Goal: Transaction & Acquisition: Purchase product/service

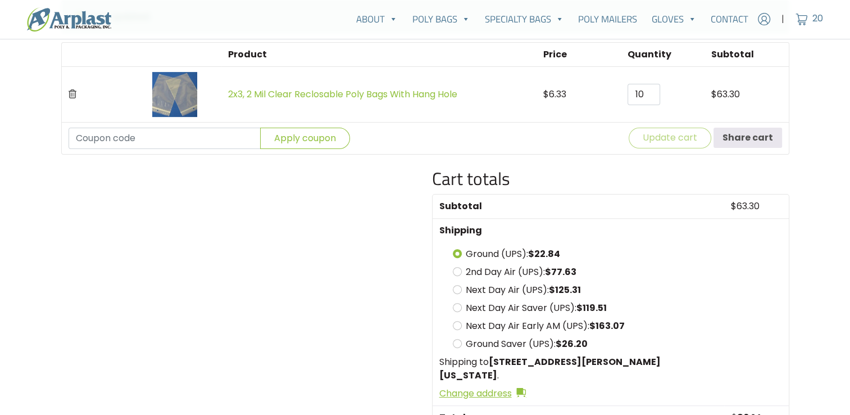
click at [66, 92] on td at bounding box center [104, 94] width 84 height 56
click at [70, 93] on icon "Remove this item" at bounding box center [73, 93] width 8 height 9
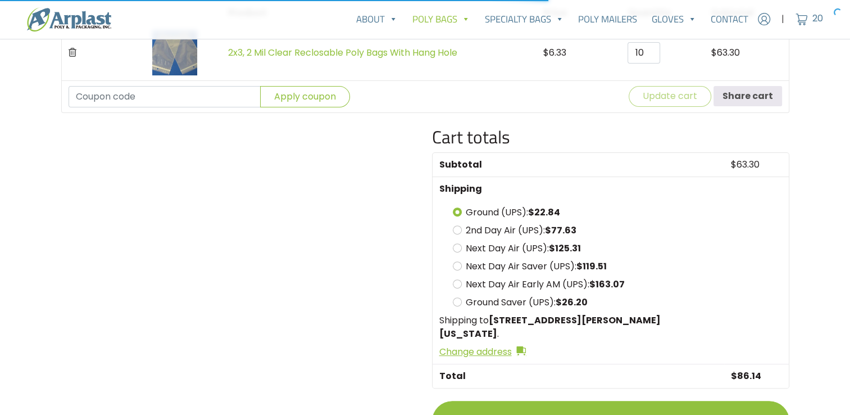
click at [438, 17] on link "Poly Bags" at bounding box center [441, 19] width 72 height 22
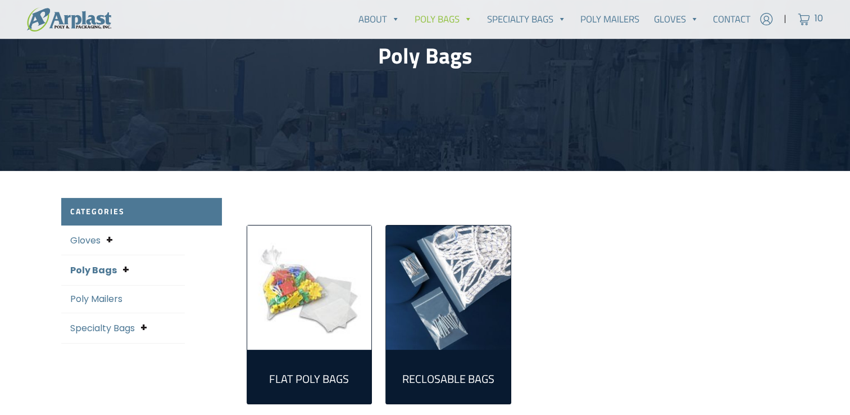
scroll to position [169, 0]
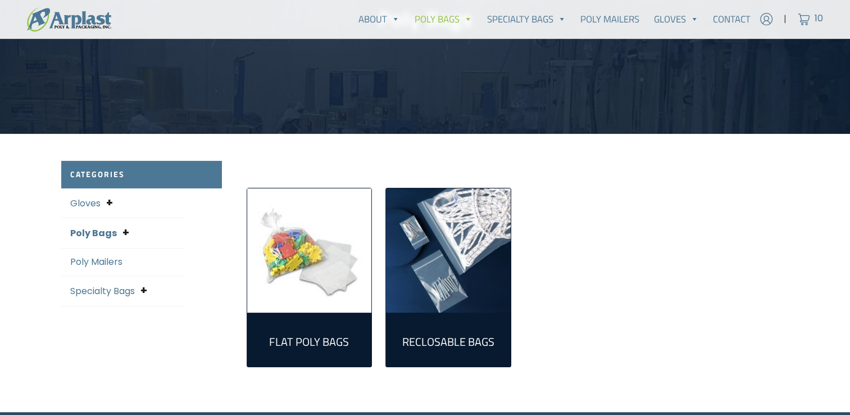
click at [477, 272] on img "Visit product category Reclosable Bags" at bounding box center [448, 250] width 125 height 125
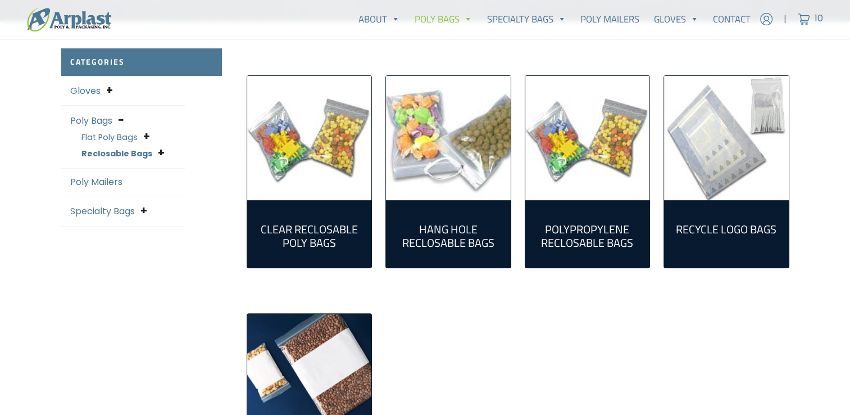
scroll to position [393, 0]
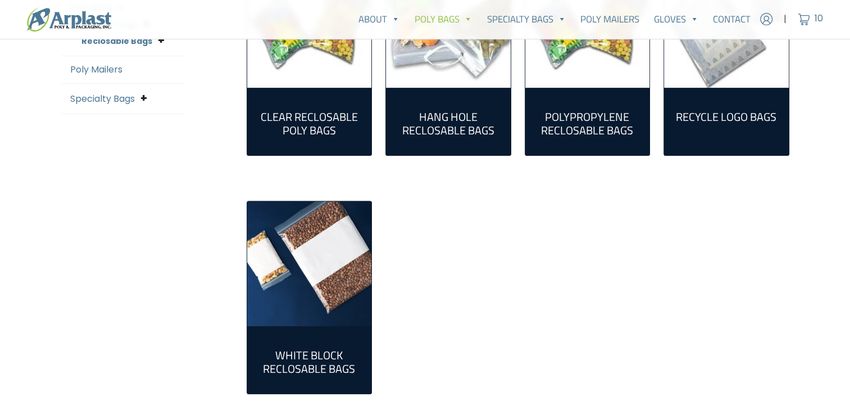
click at [306, 290] on img "Visit product category White Block Reclosable Bags" at bounding box center [309, 263] width 125 height 125
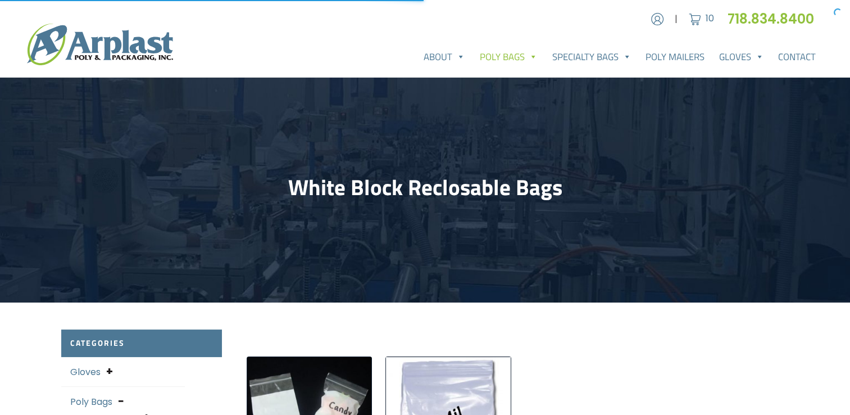
scroll to position [225, 0]
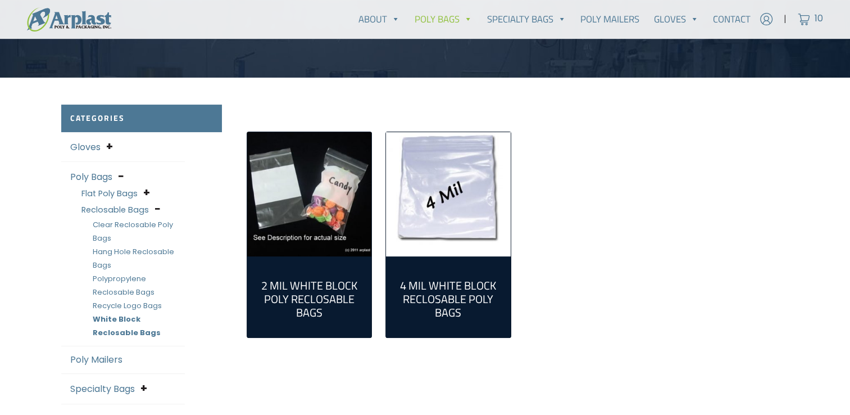
click at [499, 244] on img "Visit product category 4 Mil White Block Reclosable Poly Bags" at bounding box center [448, 194] width 125 height 125
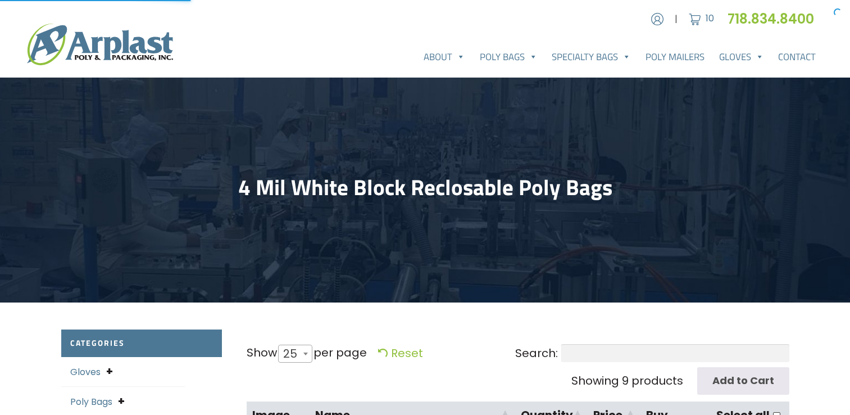
select select "25"
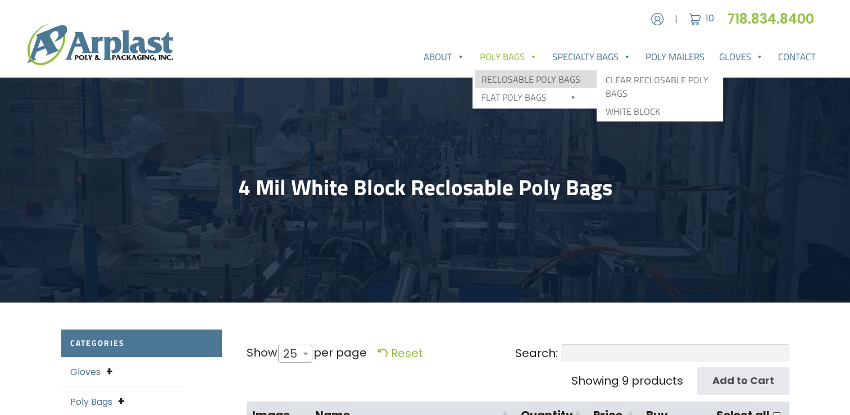
click at [502, 75] on link "Reclosable Poly Bags" at bounding box center [536, 79] width 122 height 18
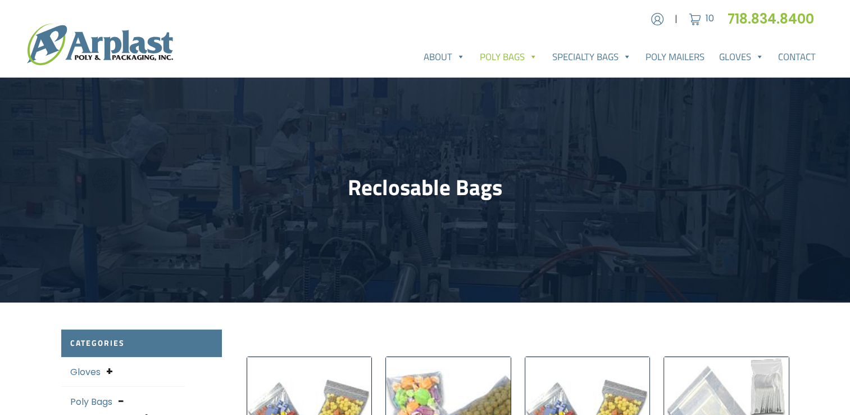
click at [532, 55] on span at bounding box center [533, 57] width 10 height 22
click at [515, 44] on div "About About Arplast Poly & Packaging FAQ Reviews Poly Bags Reclosable Poly Bags…" at bounding box center [425, 44] width 850 height 47
click at [514, 55] on link "Poly Bags" at bounding box center [509, 57] width 72 height 22
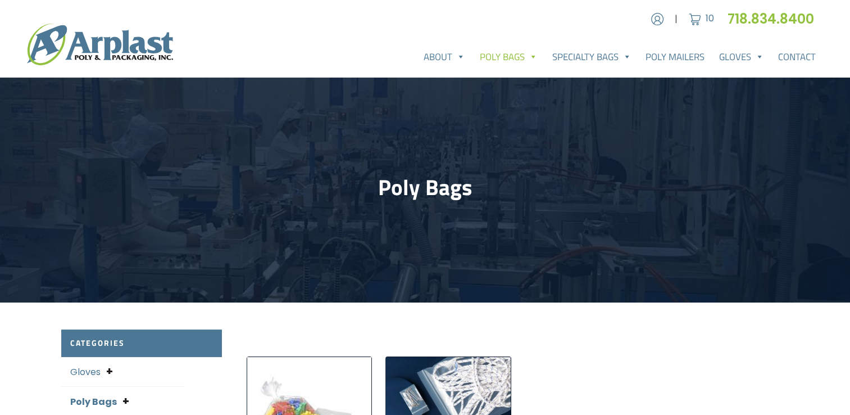
click at [119, 42] on img at bounding box center [100, 45] width 146 height 42
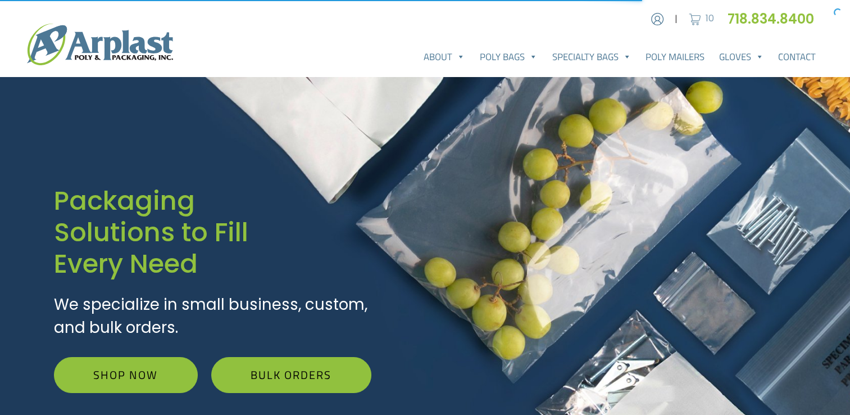
click at [698, 16] on img at bounding box center [695, 19] width 17 height 17
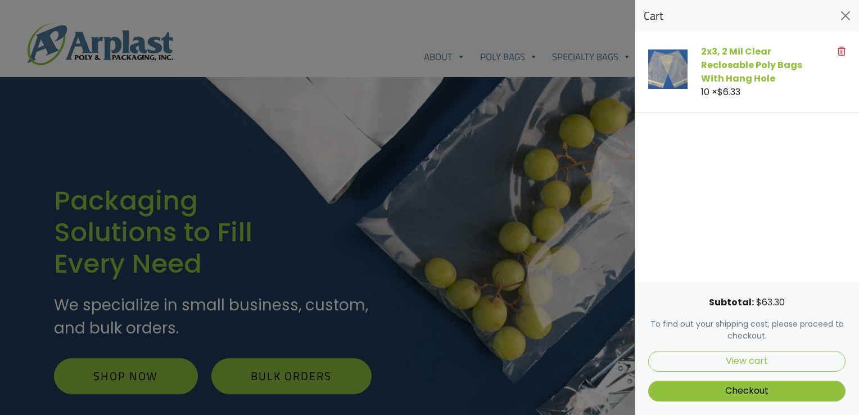
click at [842, 53] on icon at bounding box center [841, 51] width 8 height 9
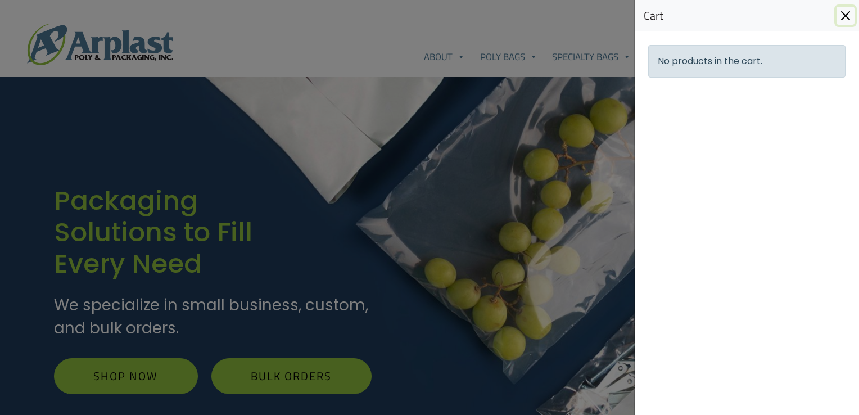
click at [841, 15] on button "Close" at bounding box center [845, 16] width 18 height 18
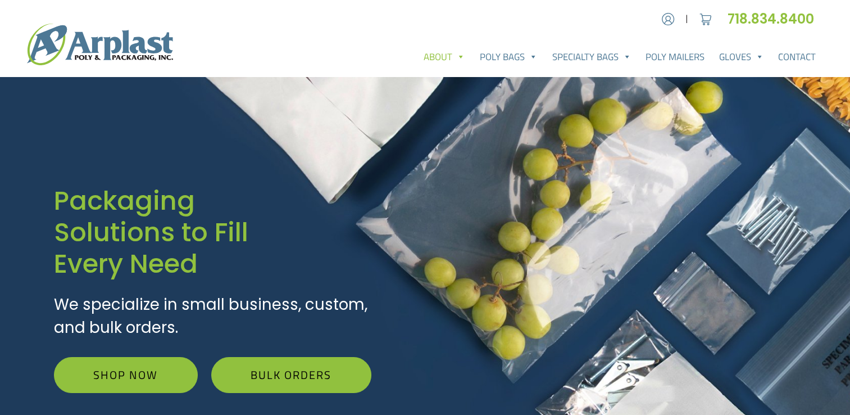
click at [453, 58] on link "About" at bounding box center [444, 57] width 56 height 22
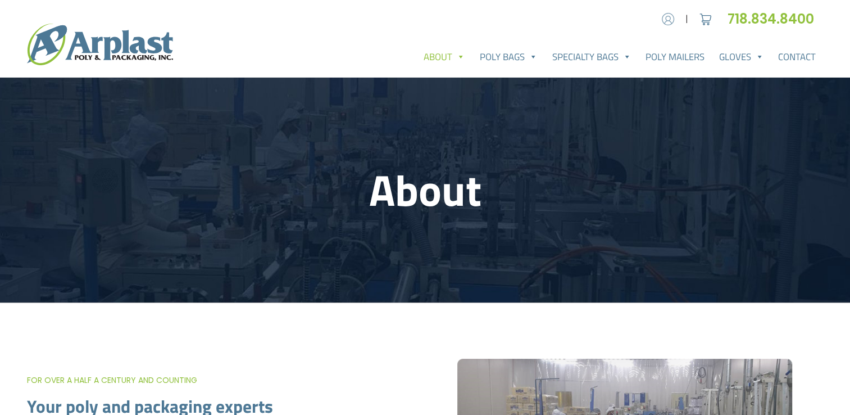
click at [661, 21] on img at bounding box center [668, 19] width 17 height 17
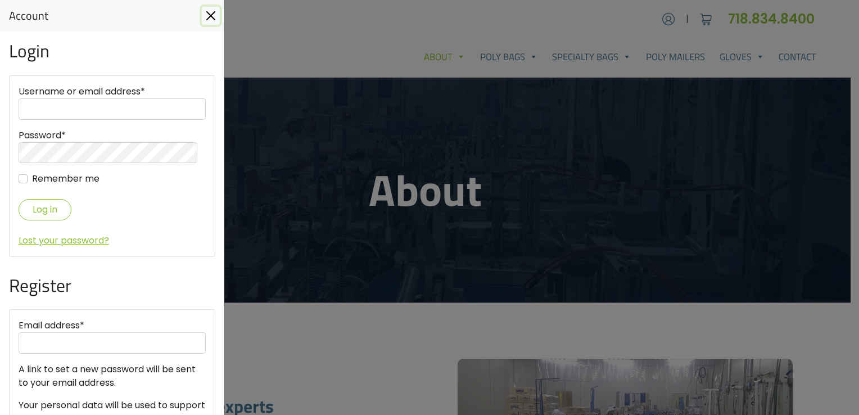
click at [202, 17] on button "Close" at bounding box center [211, 16] width 18 height 18
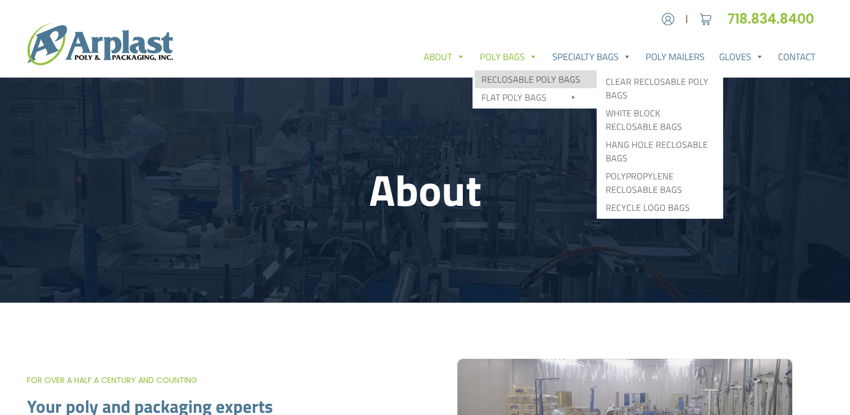
click at [531, 72] on link "Reclosable Poly Bags" at bounding box center [536, 79] width 122 height 18
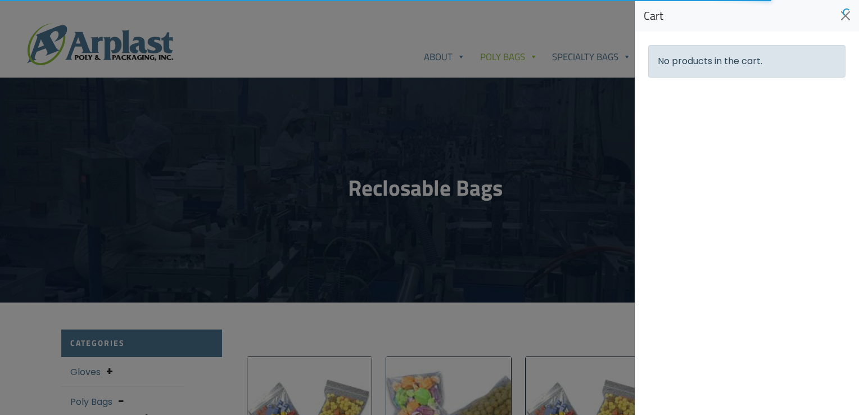
click at [728, 72] on p "No products in the cart." at bounding box center [746, 61] width 197 height 33
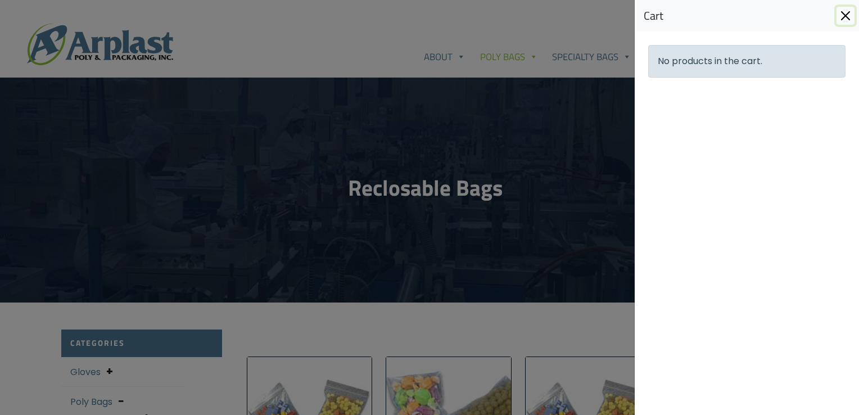
click at [838, 17] on button "Close" at bounding box center [845, 16] width 18 height 18
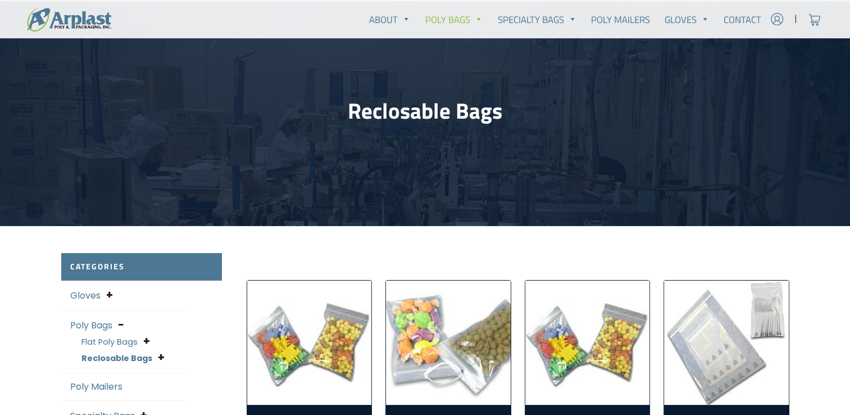
scroll to position [48, 0]
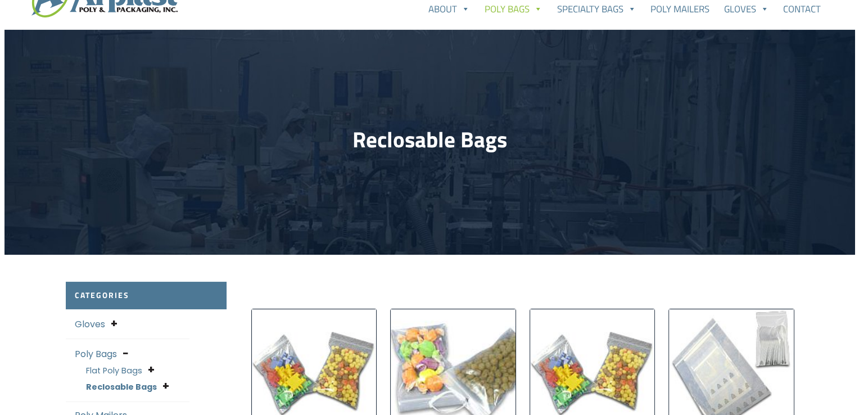
scroll to position [0, 0]
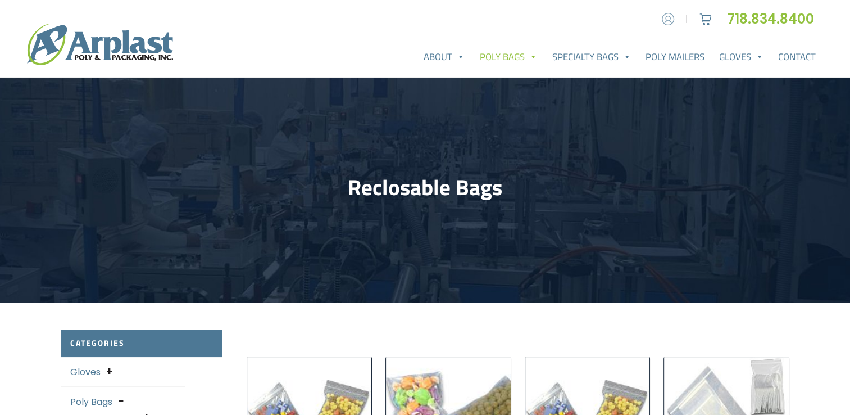
click at [665, 23] on img at bounding box center [668, 19] width 17 height 17
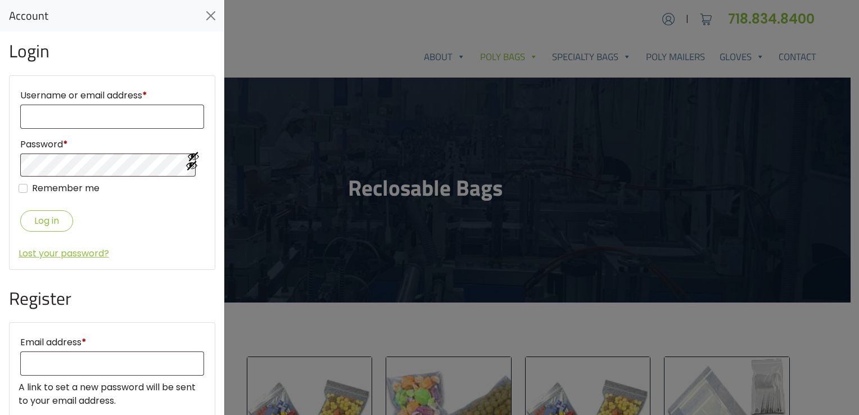
click at [344, 248] on div at bounding box center [429, 207] width 859 height 415
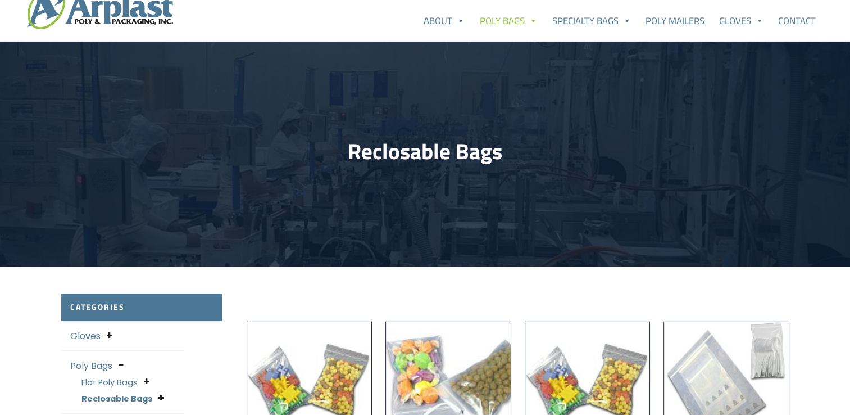
scroll to position [34, 0]
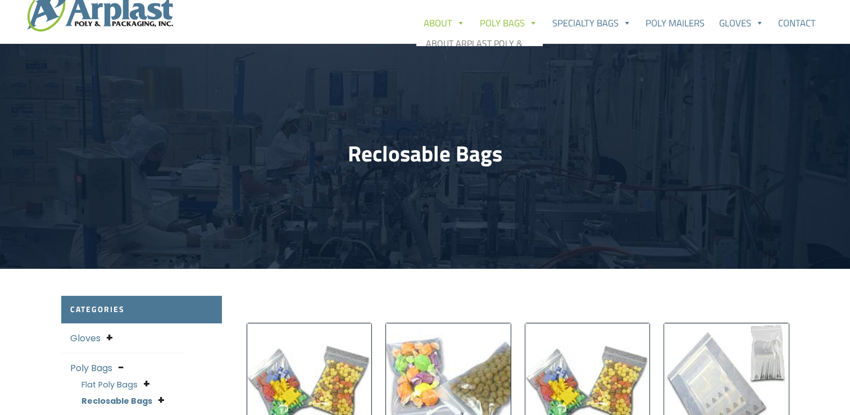
click at [435, 27] on link "About" at bounding box center [444, 23] width 56 height 22
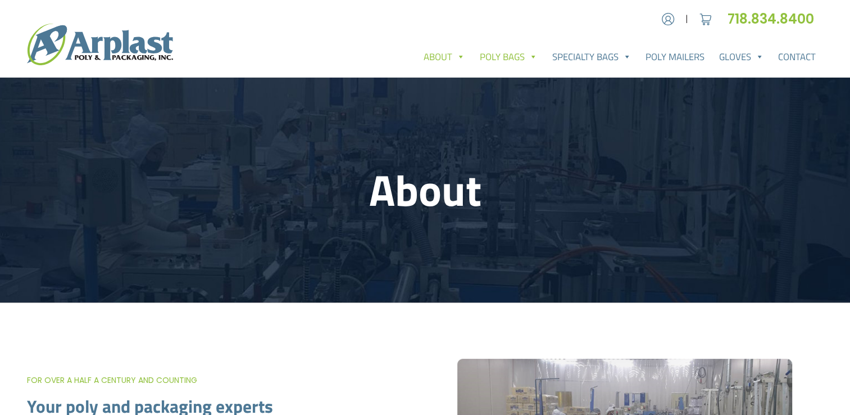
click at [508, 66] on link "Poly Bags" at bounding box center [509, 57] width 72 height 22
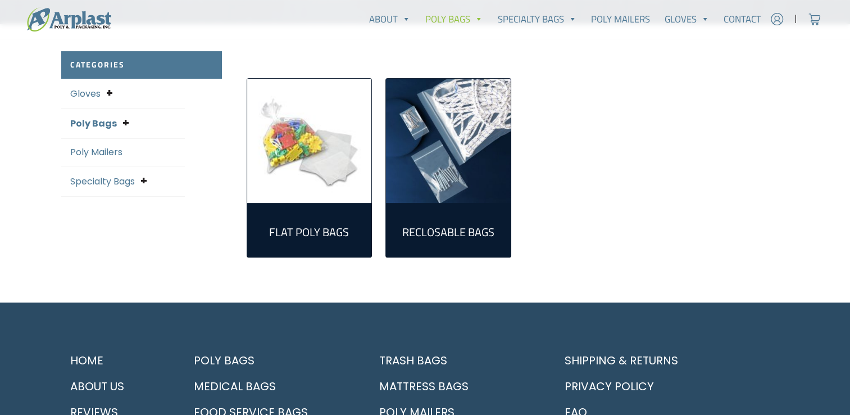
scroll to position [279, 0]
click at [472, 149] on img "Visit product category Reclosable Bags" at bounding box center [448, 140] width 125 height 125
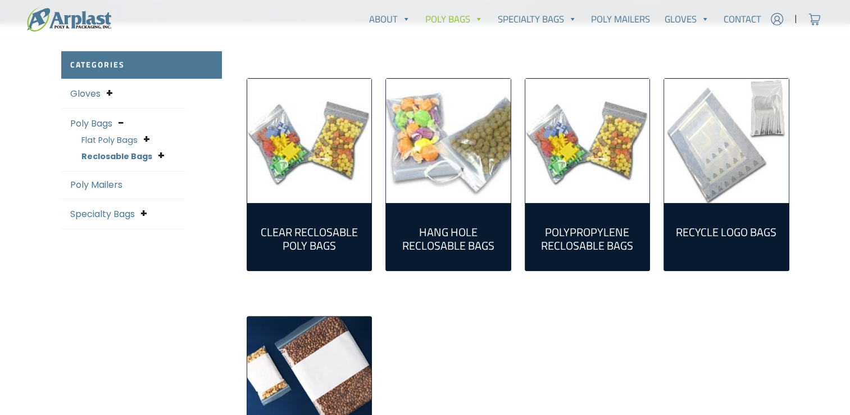
scroll to position [278, 0]
click at [353, 198] on img "Visit product category Clear Reclosable Poly Bags" at bounding box center [309, 141] width 125 height 125
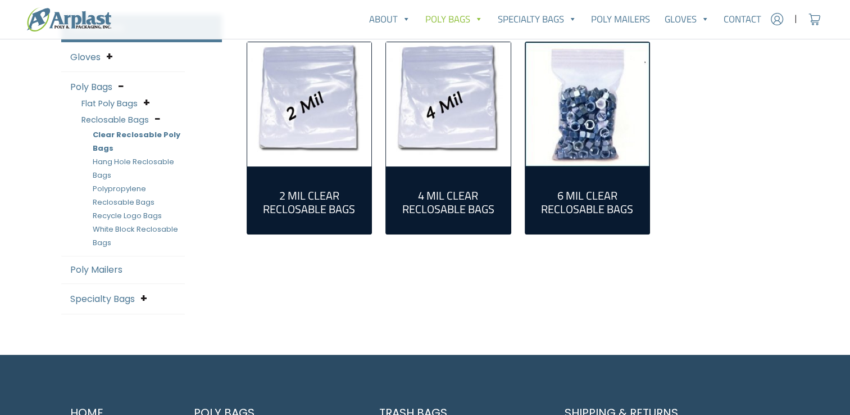
scroll to position [314, 0]
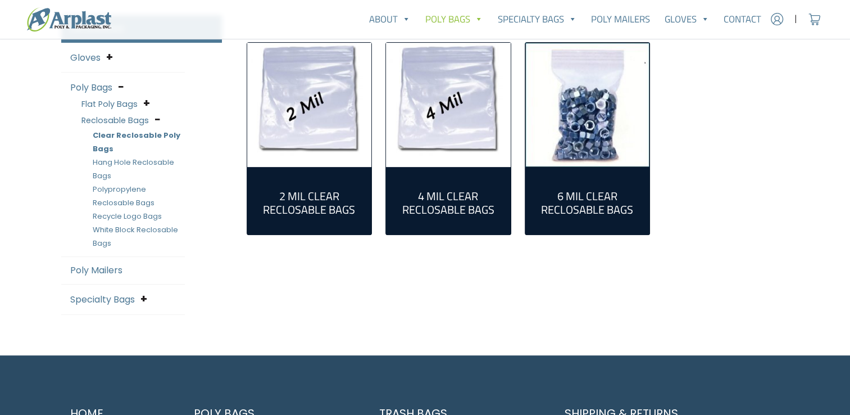
click at [294, 184] on link "2 Mil Clear Reclosable Bags (55)" at bounding box center [309, 200] width 107 height 49
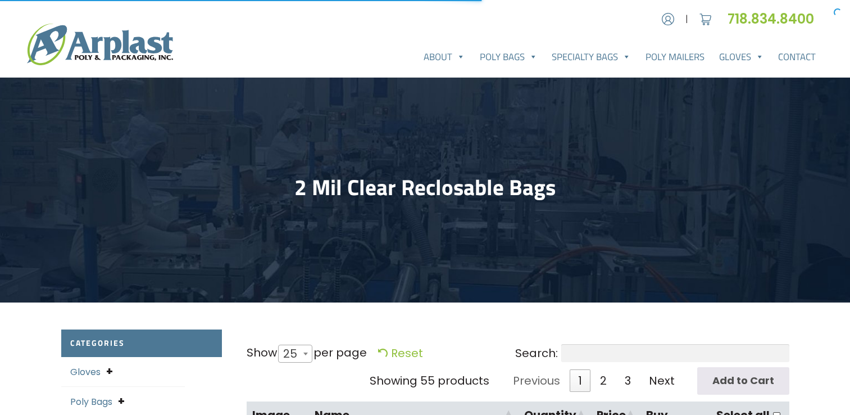
select select "25"
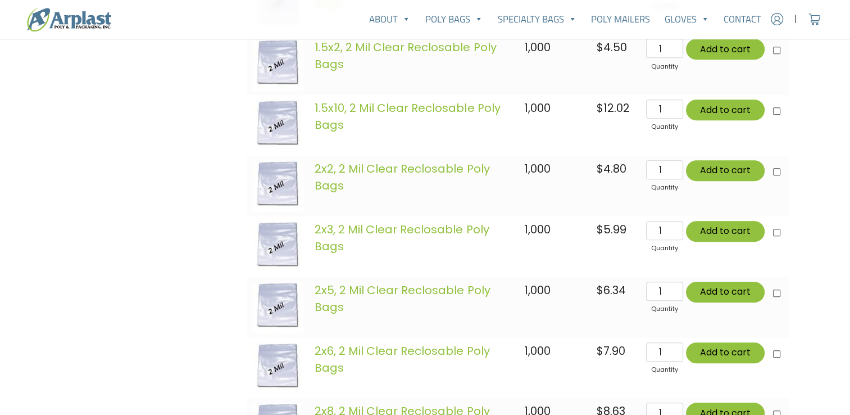
scroll to position [641, 0]
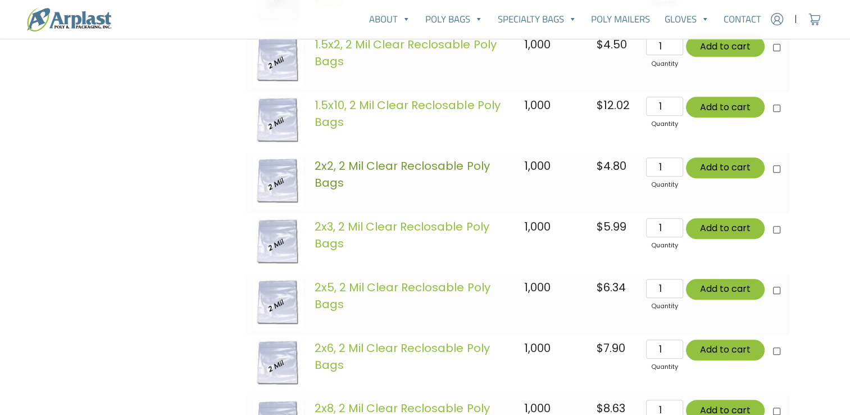
click at [335, 165] on link "2x2, 2 Mil Clear Reclosable Poly Bags" at bounding box center [402, 174] width 175 height 33
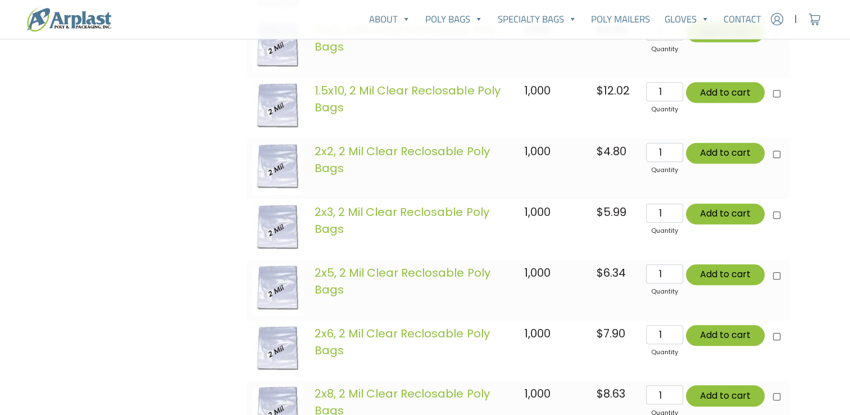
scroll to position [656, 0]
click at [333, 218] on link "2x3, 2 Mil Clear Reclosable Poly Bags" at bounding box center [402, 219] width 174 height 33
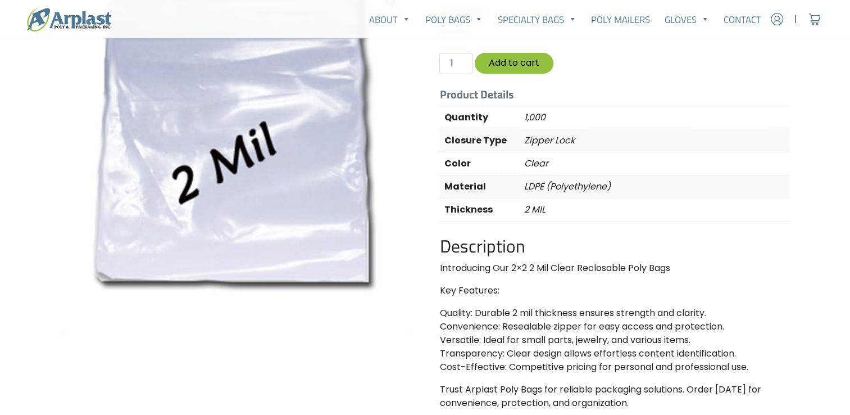
scroll to position [147, 0]
click at [737, 203] on p "2 MIL" at bounding box center [656, 210] width 265 height 22
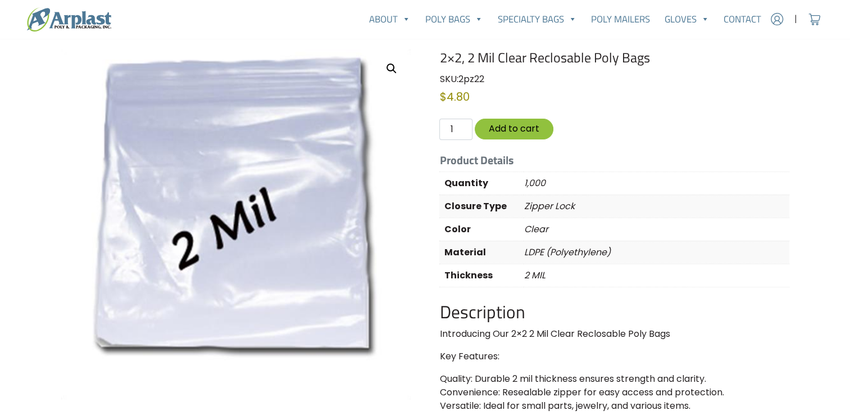
scroll to position [81, 0]
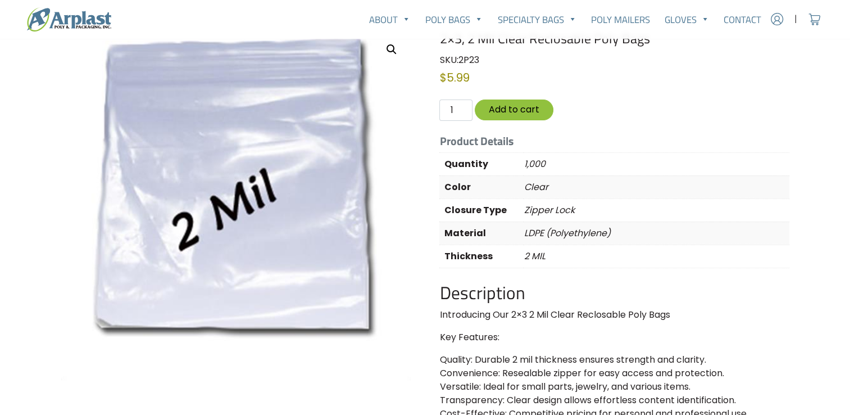
scroll to position [83, 0]
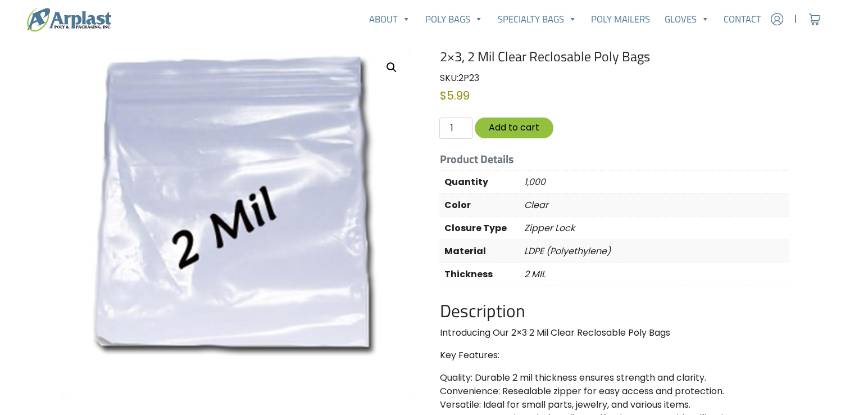
click at [317, 142] on img at bounding box center [235, 222] width 349 height 349
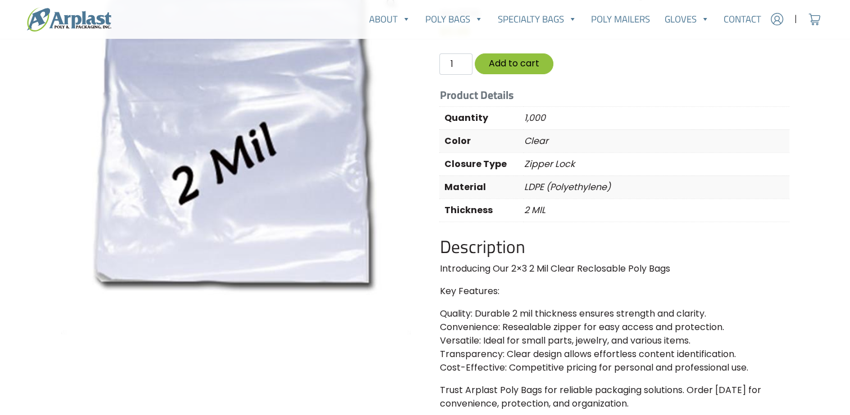
scroll to position [148, 0]
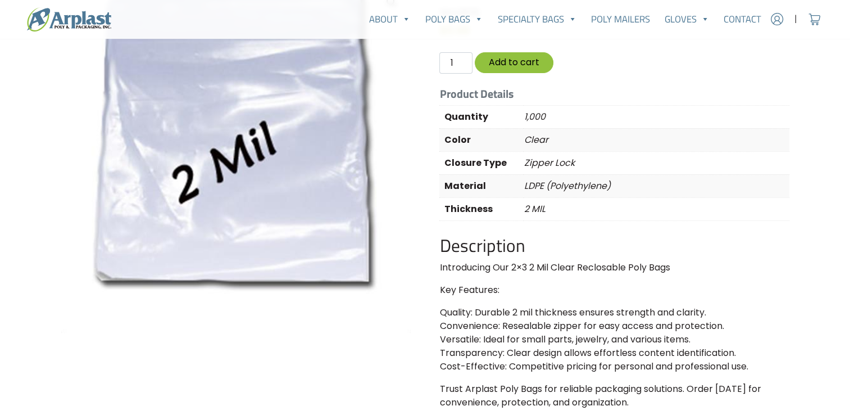
click at [638, 172] on p "Zipper Lock" at bounding box center [656, 163] width 265 height 22
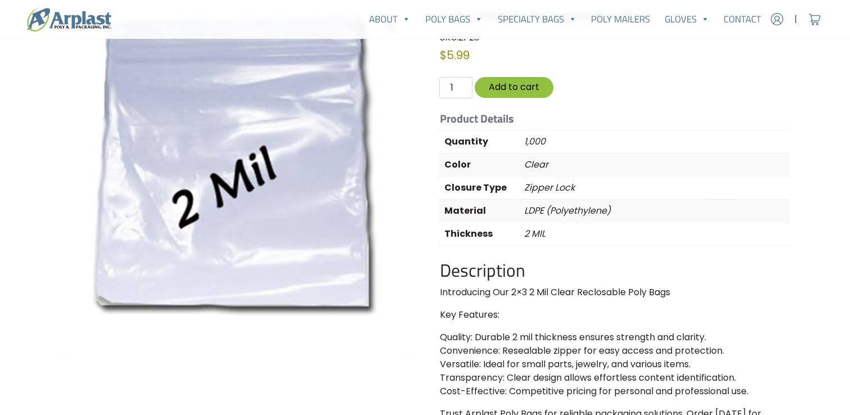
scroll to position [124, 0]
click at [461, 85] on input "2" at bounding box center [455, 87] width 33 height 21
click at [461, 85] on input "3" at bounding box center [455, 87] width 33 height 21
click at [461, 85] on input "4" at bounding box center [455, 87] width 33 height 21
click at [461, 85] on input "5" at bounding box center [455, 87] width 33 height 21
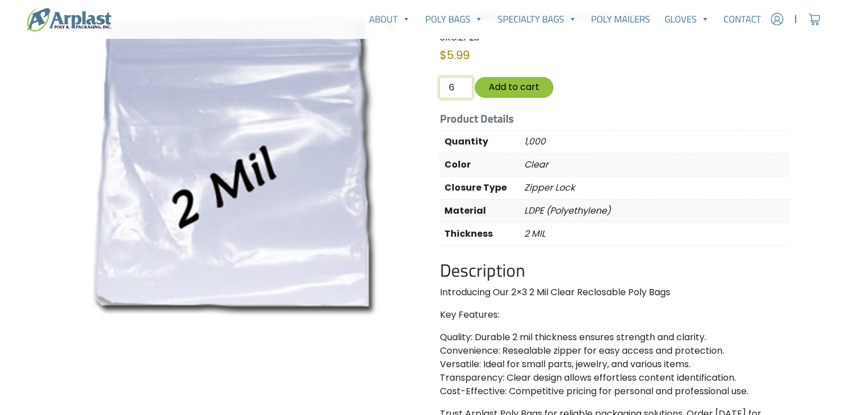
click at [461, 85] on input "6" at bounding box center [455, 87] width 33 height 21
click at [461, 85] on input "7" at bounding box center [455, 87] width 33 height 21
click at [461, 85] on input "8" at bounding box center [455, 87] width 33 height 21
click at [461, 85] on input "9" at bounding box center [455, 87] width 33 height 21
type input "10"
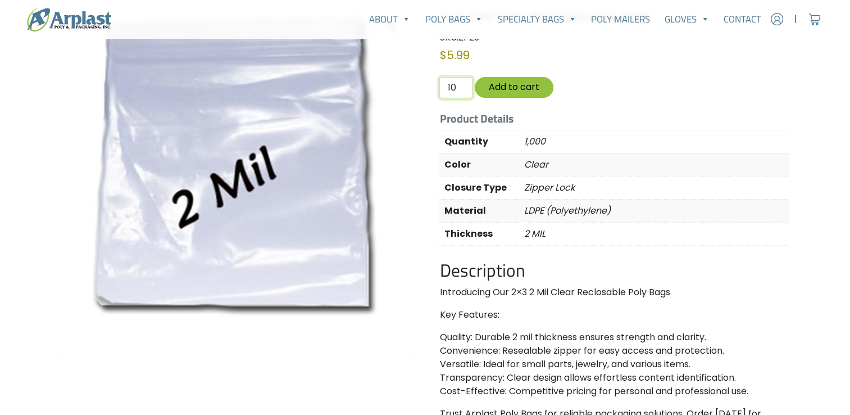
click at [461, 85] on input "10" at bounding box center [455, 87] width 33 height 21
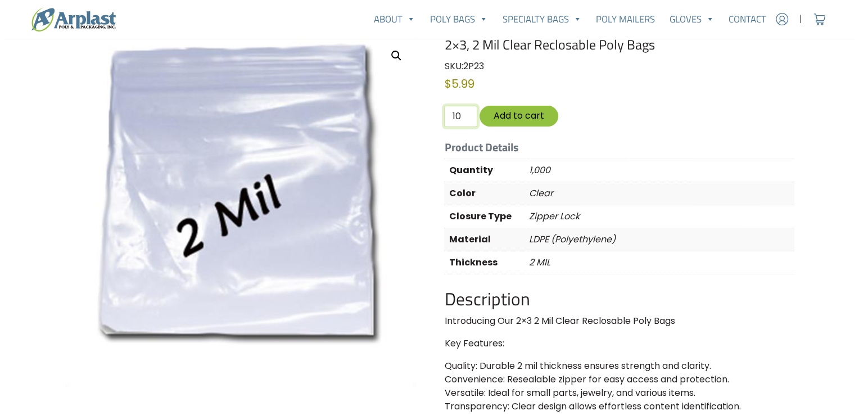
scroll to position [89, 0]
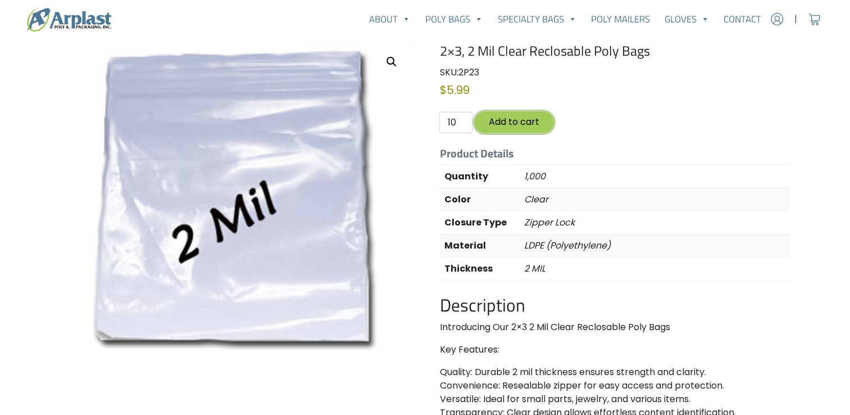
click at [514, 113] on button "Add to cart" at bounding box center [514, 122] width 79 height 21
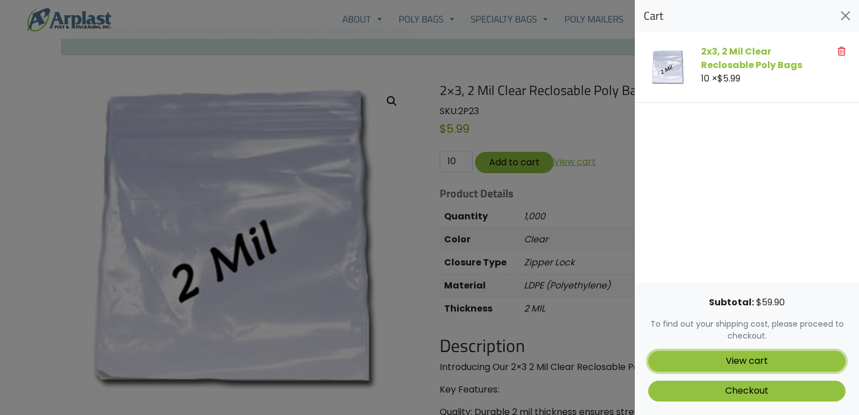
click at [752, 358] on link "View cart" at bounding box center [746, 361] width 197 height 21
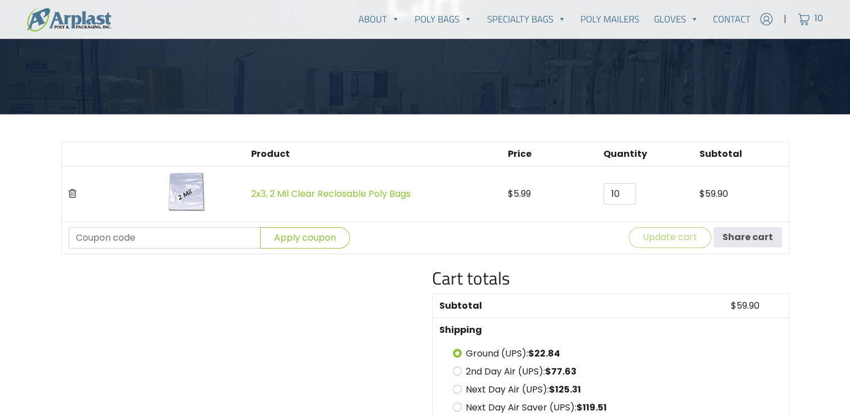
scroll to position [188, 0]
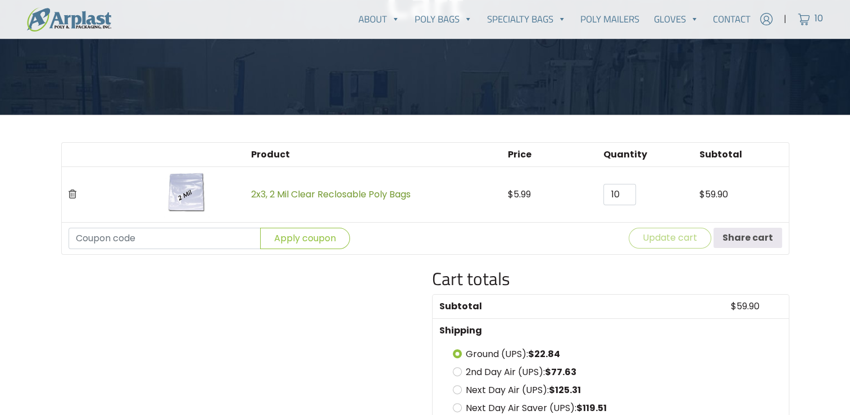
click at [335, 192] on link "2x3, 2 Mil Clear Reclosable Poly Bags" at bounding box center [331, 194] width 160 height 13
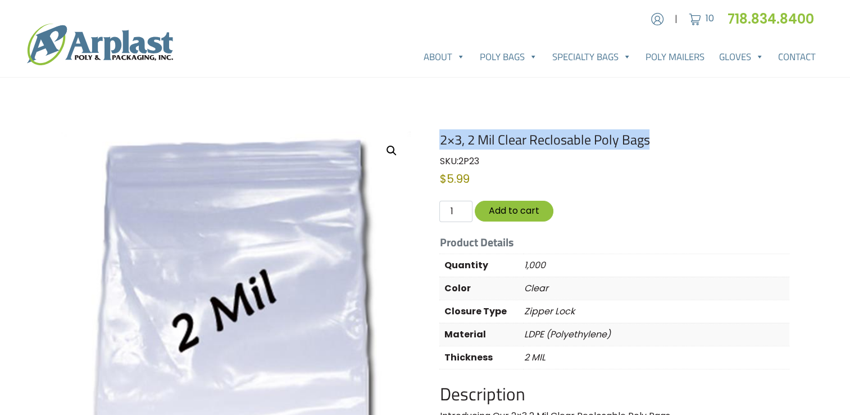
drag, startPoint x: 653, startPoint y: 139, endPoint x: 440, endPoint y: 138, distance: 212.9
click at [440, 138] on h1 "2×3, 2 Mil Clear Reclosable Poly Bags" at bounding box center [613, 139] width 349 height 16
copy h1 "2×3, 2 Mil Clear Reclosable Poly Bags"
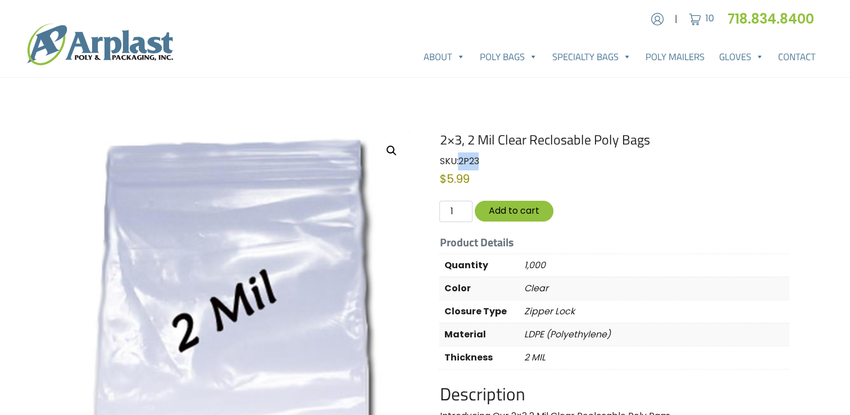
drag, startPoint x: 486, startPoint y: 160, endPoint x: 461, endPoint y: 160, distance: 25.3
click at [461, 160] on div "SKU: 2P23 Category: 2 Mil Clear Reclosable Bags Brand: DIROSE" at bounding box center [613, 161] width 349 height 18
copy span "2P23"
click at [695, 17] on img at bounding box center [695, 19] width 17 height 17
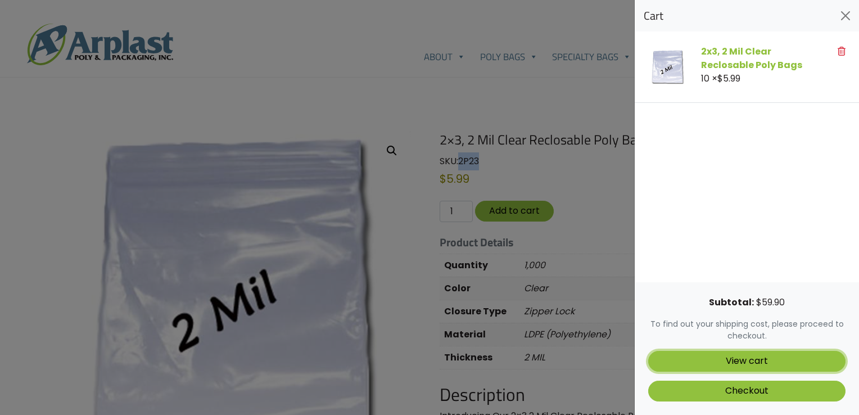
click at [751, 365] on link "View cart" at bounding box center [746, 361] width 197 height 21
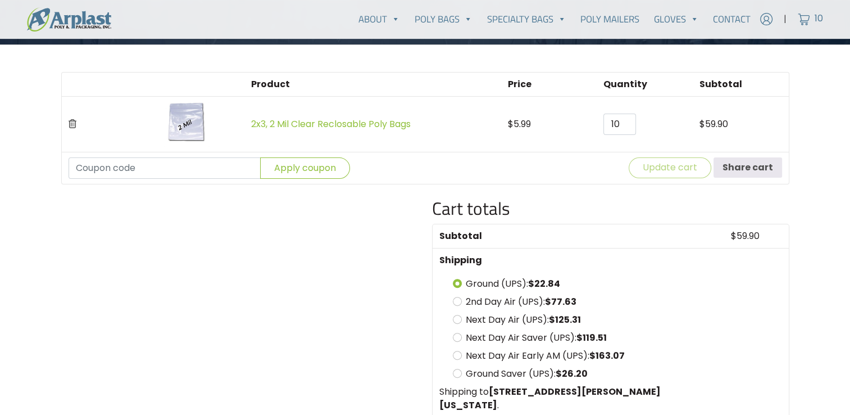
scroll to position [257, 0]
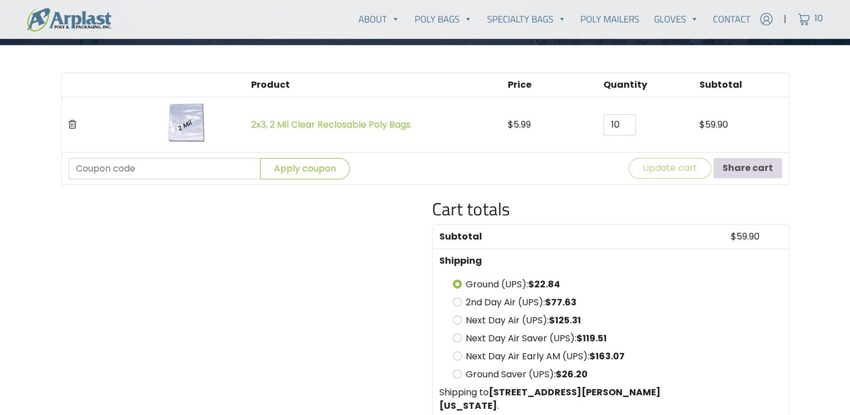
click at [744, 169] on button "Share cart" at bounding box center [748, 168] width 69 height 20
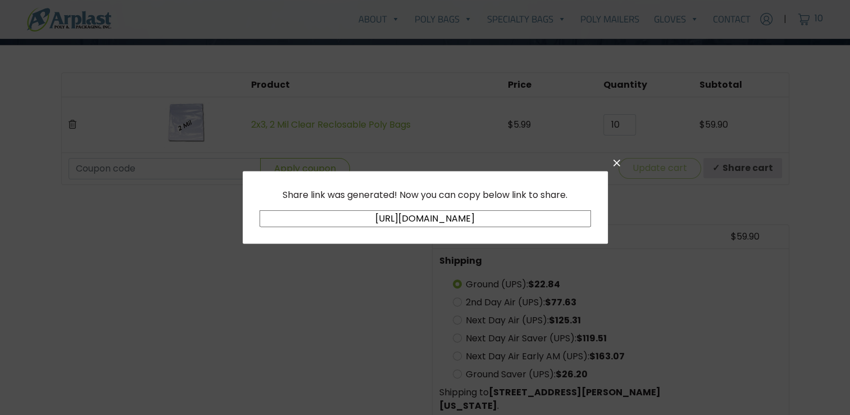
drag, startPoint x: 537, startPoint y: 221, endPoint x: 202, endPoint y: 221, distance: 335.4
click at [202, 221] on div "Share link was generated! Now you can copy below link to share. [URL][DOMAIN_NA…" at bounding box center [425, 207] width 850 height 415
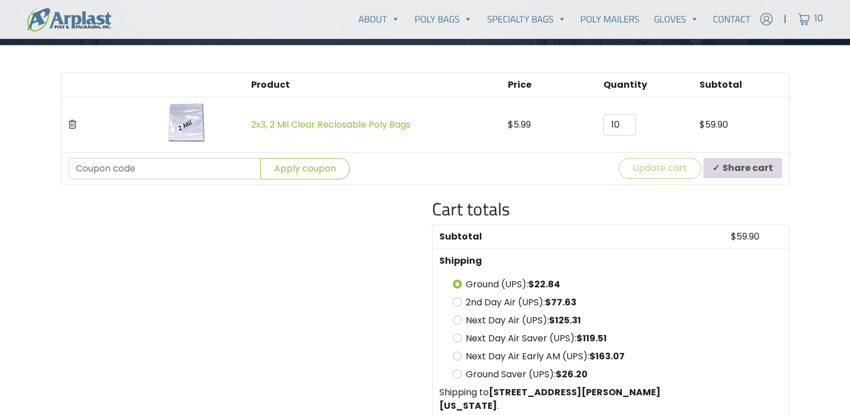
click at [736, 171] on button "Share cart" at bounding box center [742, 168] width 79 height 20
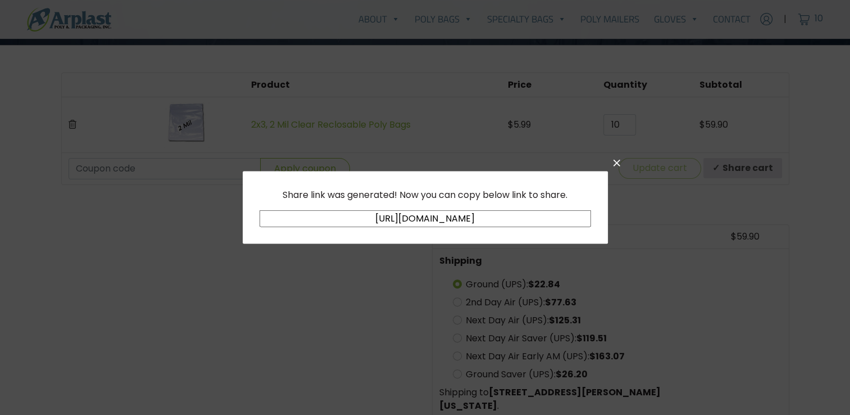
drag, startPoint x: 551, startPoint y: 222, endPoint x: 315, endPoint y: 207, distance: 237.0
click at [315, 207] on div "Share link was generated! Now you can copy below link to share. [URL][DOMAIN_NA…" at bounding box center [425, 207] width 331 height 39
click at [621, 164] on span at bounding box center [617, 162] width 18 height 18
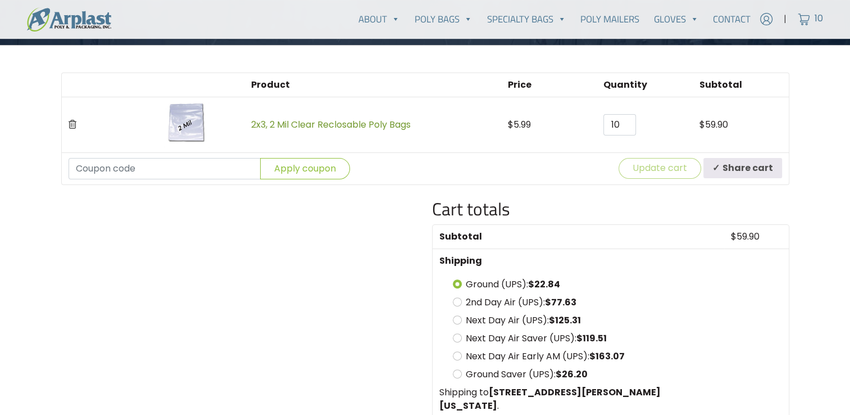
click at [370, 118] on link "2x3, 2 Mil Clear Reclosable Poly Bags" at bounding box center [331, 124] width 160 height 13
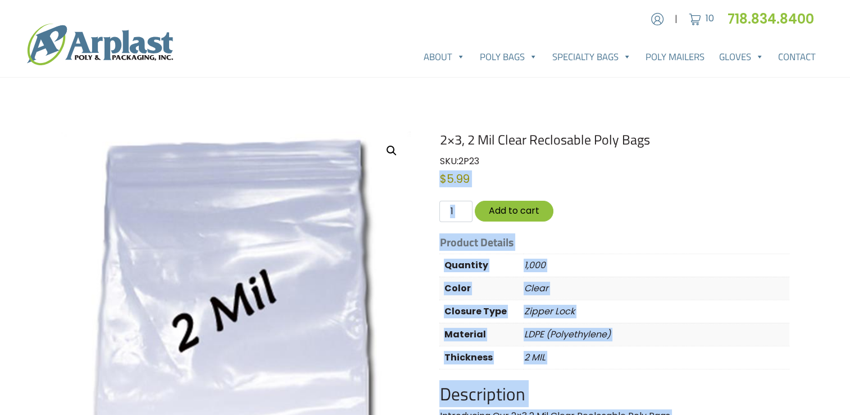
drag, startPoint x: 498, startPoint y: 163, endPoint x: 438, endPoint y: 142, distance: 63.3
click at [515, 170] on p "$ 5.99" at bounding box center [613, 178] width 349 height 17
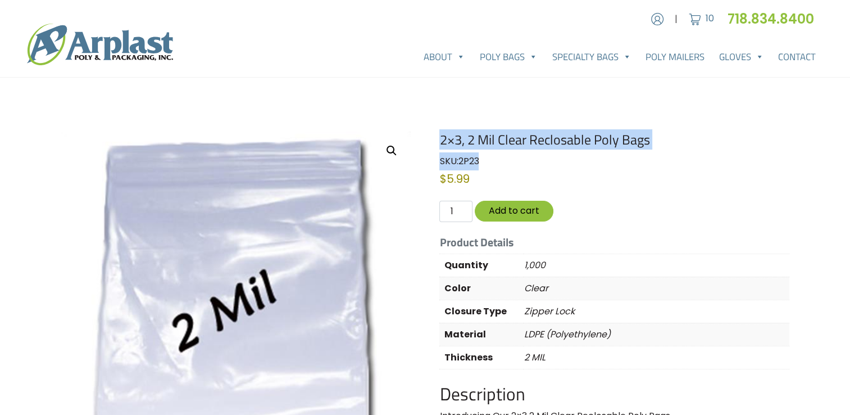
drag, startPoint x: 483, startPoint y: 155, endPoint x: 441, endPoint y: 141, distance: 44.4
click at [441, 141] on div "2×3, 2 Mil Clear Reclosable Poly Bags SKU: 2P23 Category: 2 Mil Clear Reclosabl…" at bounding box center [613, 348] width 349 height 435
copy div "2×3, 2 Mil Clear Reclosable Poly Bags SKU: 2P23"
